Goal: Obtain resource: Download file/media

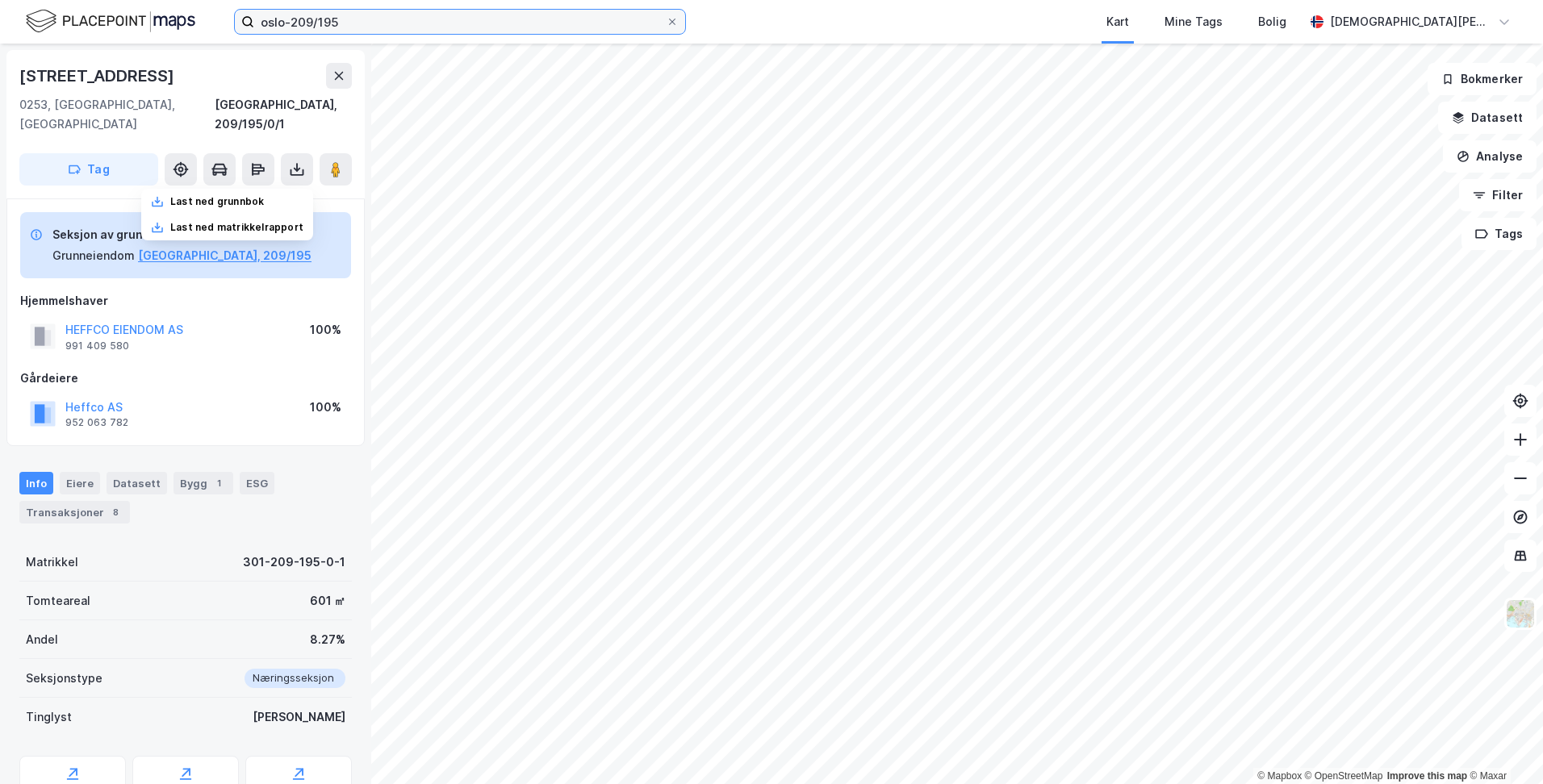
click at [423, 17] on input "oslo-209/195" at bounding box center [459, 22] width 411 height 24
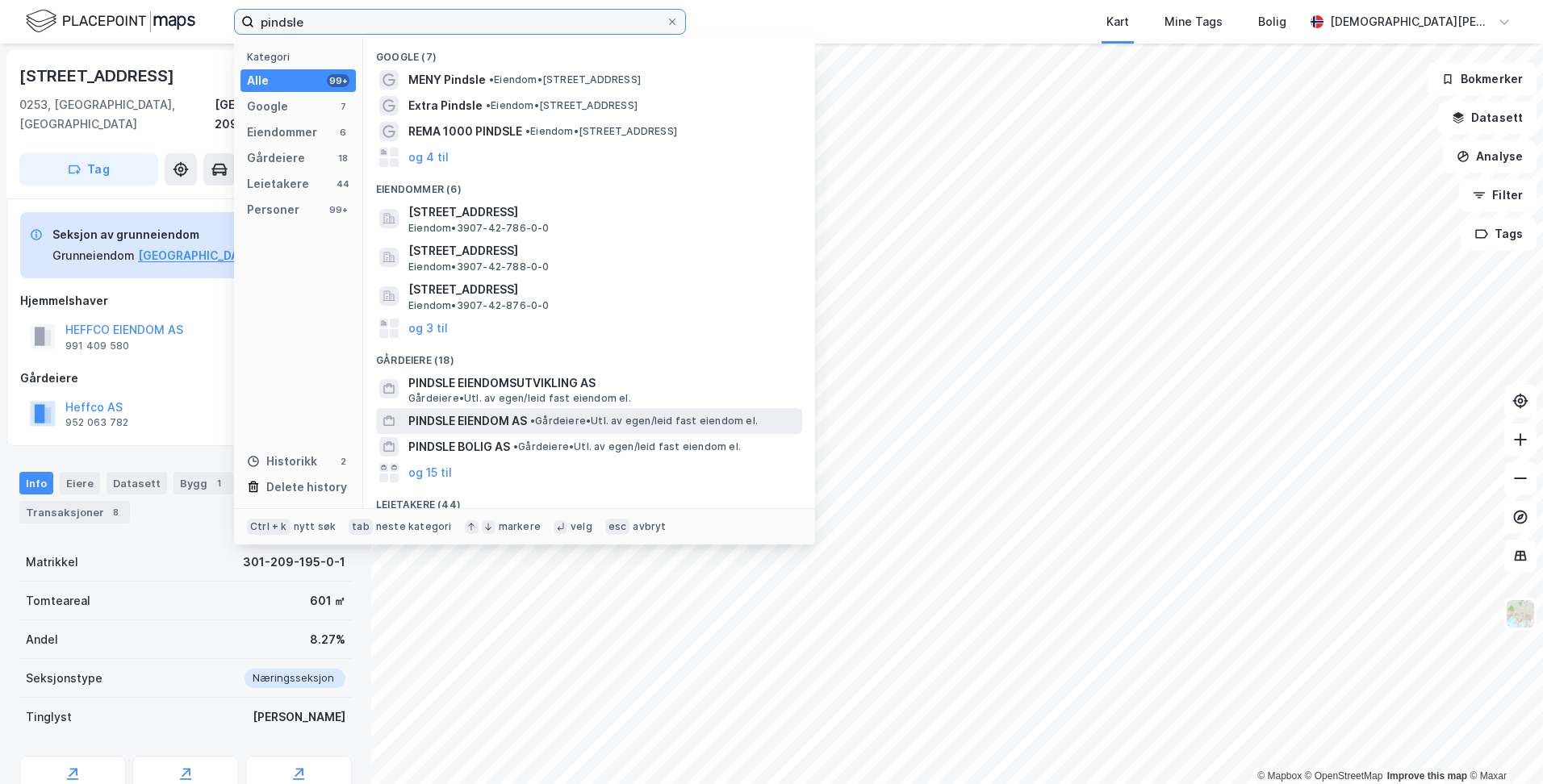
type input "pindsle"
click at [462, 418] on span "PINDSLE EIENDOM AS" at bounding box center [467, 421] width 119 height 19
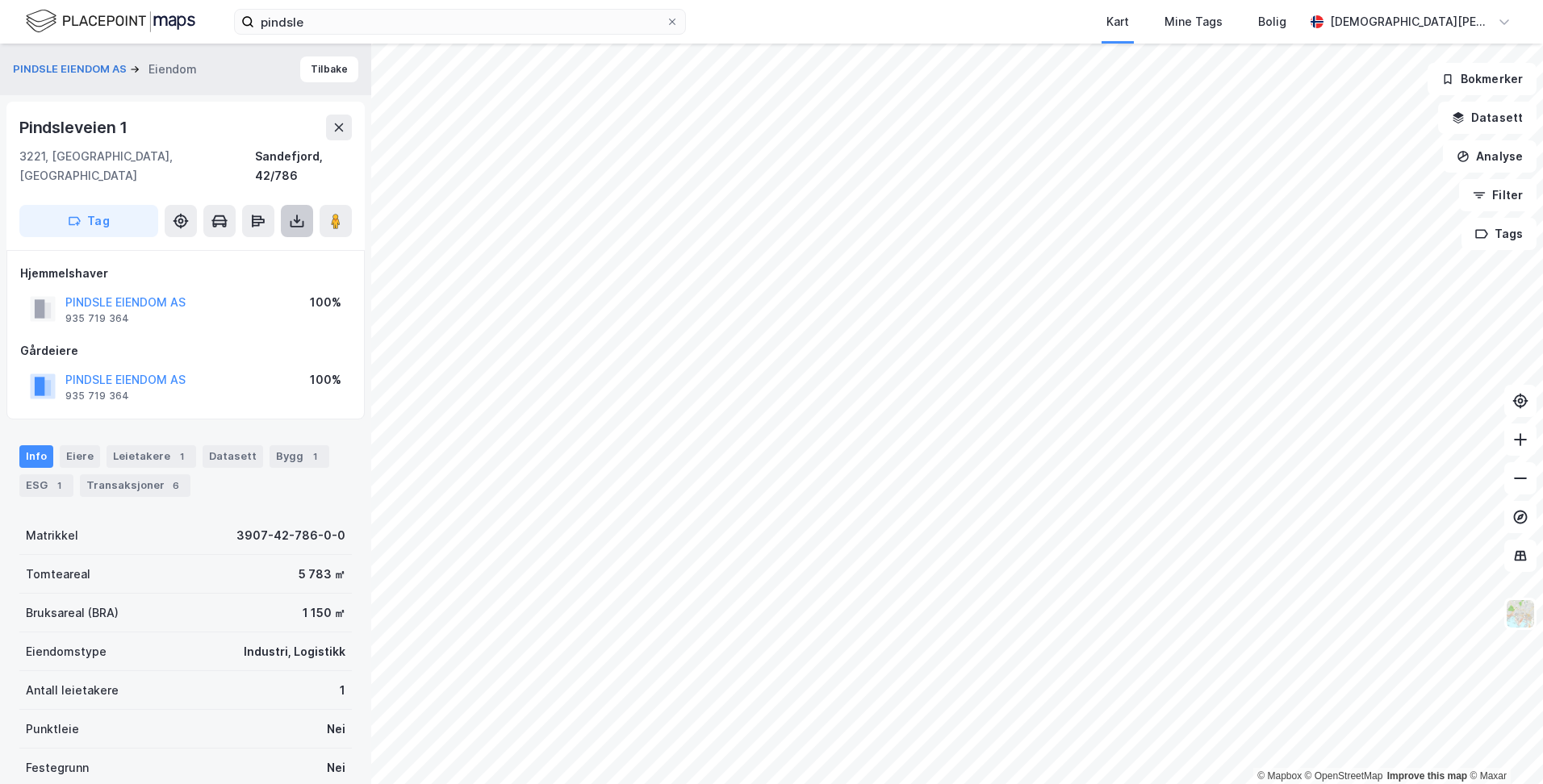
click at [298, 213] on icon at bounding box center [297, 220] width 16 height 16
click at [250, 247] on div "Last ned grunnbok" at bounding box center [217, 253] width 94 height 13
